Goal: Download file/media

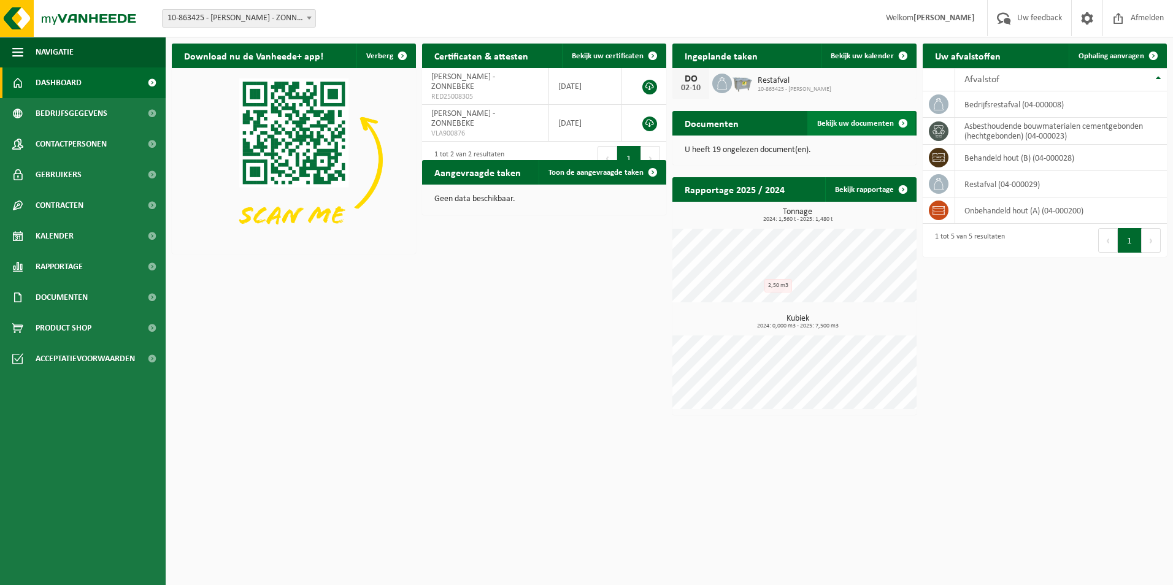
click at [885, 127] on span "Bekijk uw documenten" at bounding box center [855, 124] width 77 height 8
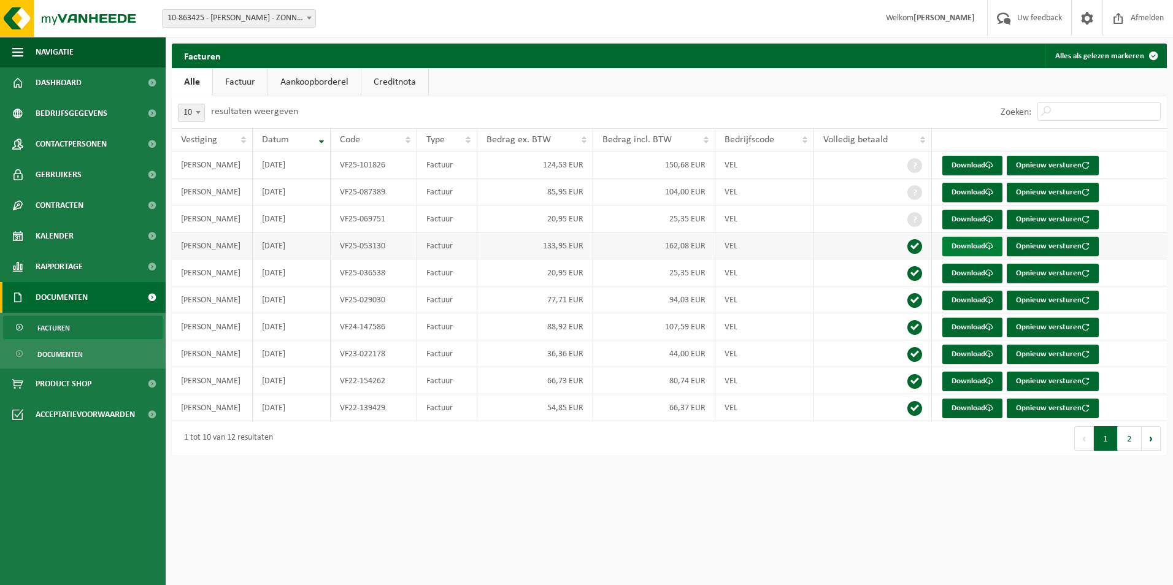
click at [960, 250] on link "Download" at bounding box center [972, 247] width 60 height 20
click at [954, 194] on link "Download" at bounding box center [972, 193] width 60 height 20
click at [956, 306] on link "Download" at bounding box center [972, 301] width 60 height 20
click at [964, 274] on link "Download" at bounding box center [972, 274] width 60 height 20
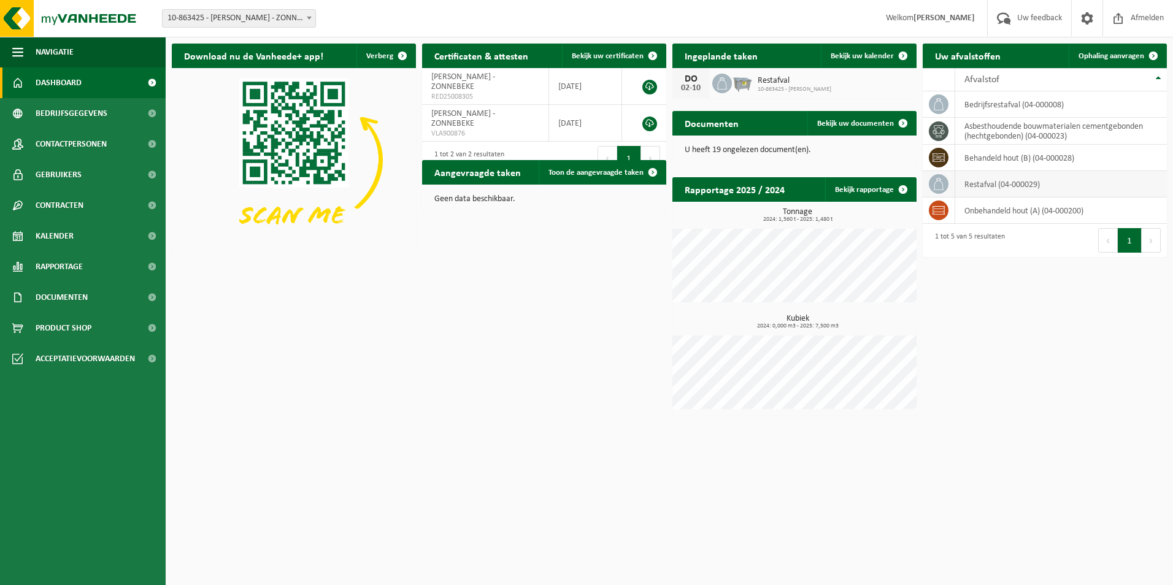
click at [938, 186] on icon at bounding box center [938, 184] width 12 height 12
drag, startPoint x: 967, startPoint y: 180, endPoint x: 944, endPoint y: 166, distance: 27.6
click at [968, 180] on td "restafval (04-000029)" at bounding box center [1061, 184] width 212 height 26
click at [761, 87] on span "10-863425 - [PERSON_NAME]" at bounding box center [795, 89] width 74 height 7
click at [710, 82] on div "[DATE] Restafval 10-863425 - [PERSON_NAME]" at bounding box center [794, 83] width 244 height 31
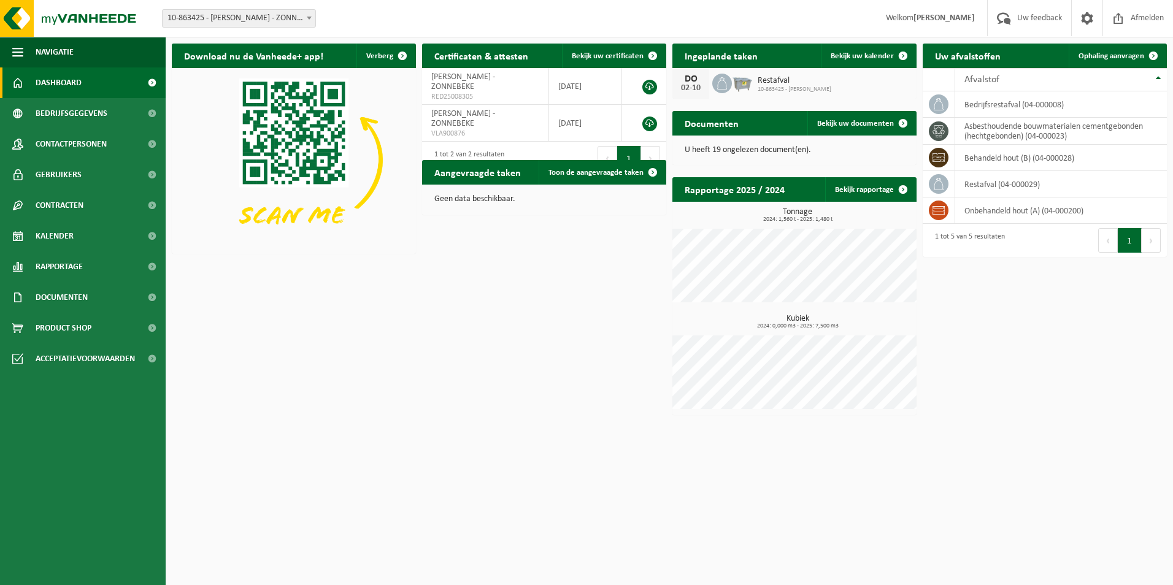
click at [693, 79] on div "DO" at bounding box center [690, 79] width 25 height 10
click at [742, 75] on img at bounding box center [742, 82] width 21 height 21
click at [721, 80] on icon at bounding box center [722, 83] width 10 height 12
click at [742, 82] on img at bounding box center [742, 82] width 21 height 21
